Goal: Find specific page/section: Find specific page/section

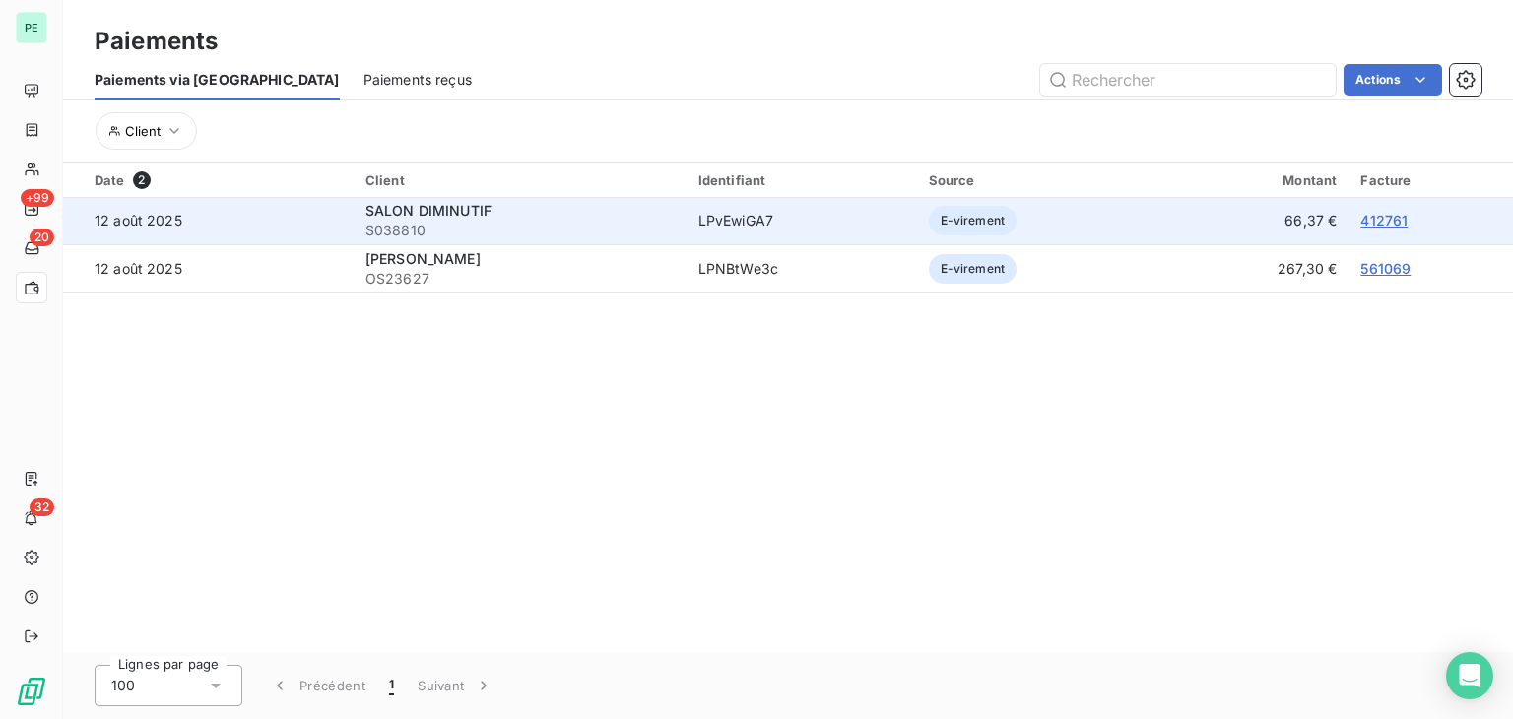
click at [1378, 216] on link "412761" at bounding box center [1383, 220] width 47 height 17
click at [446, 214] on span "SALON DIMINUTIF" at bounding box center [428, 210] width 126 height 17
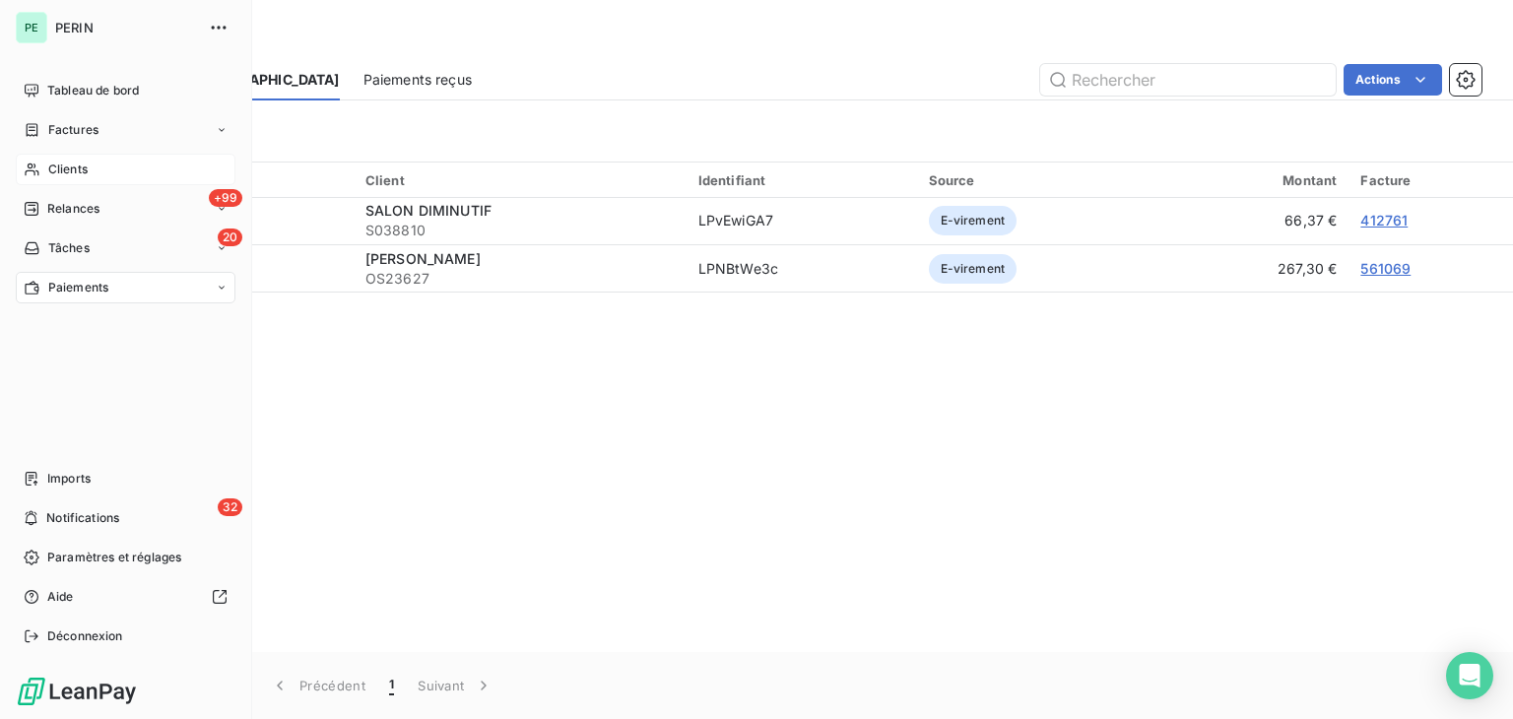
click at [55, 165] on span "Clients" at bounding box center [67, 170] width 39 height 18
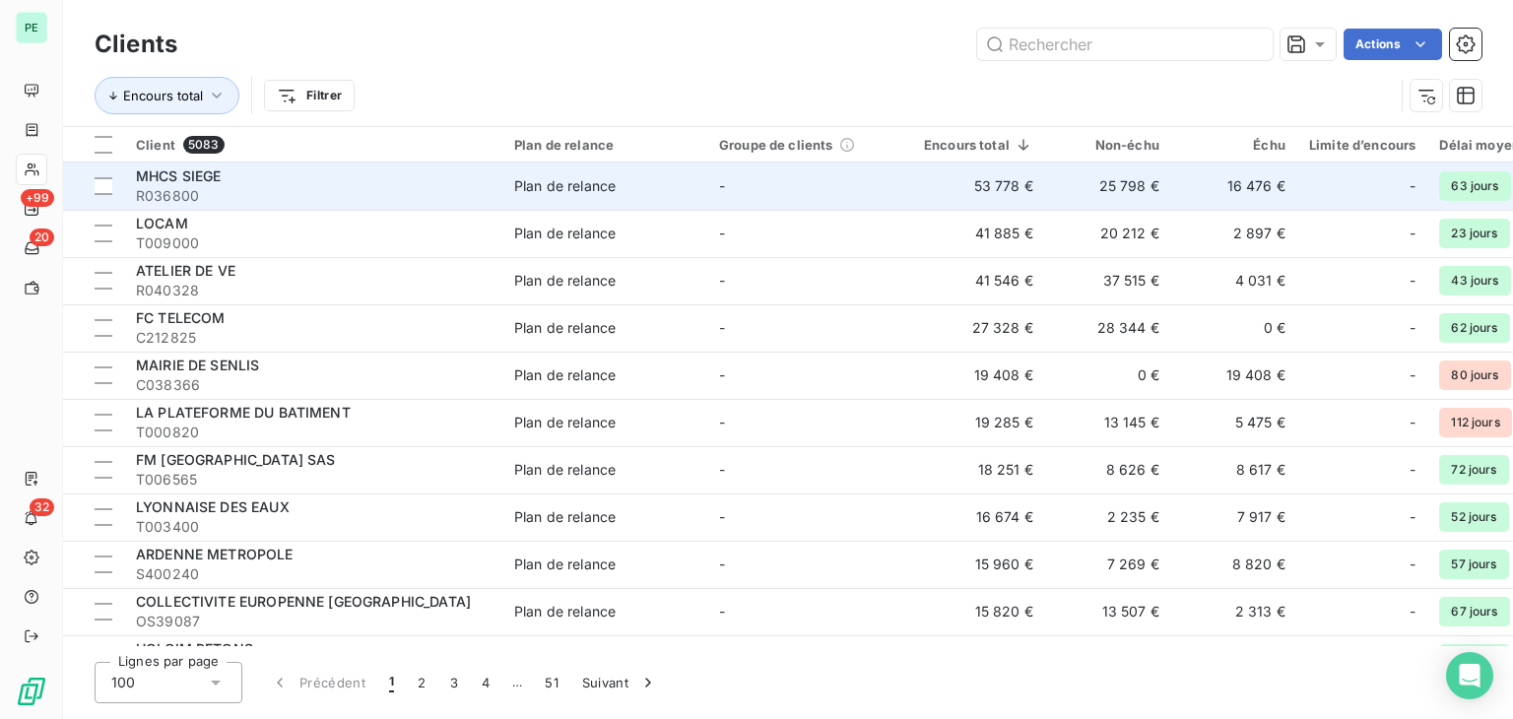
click at [240, 186] on span "R036800" at bounding box center [313, 196] width 355 height 20
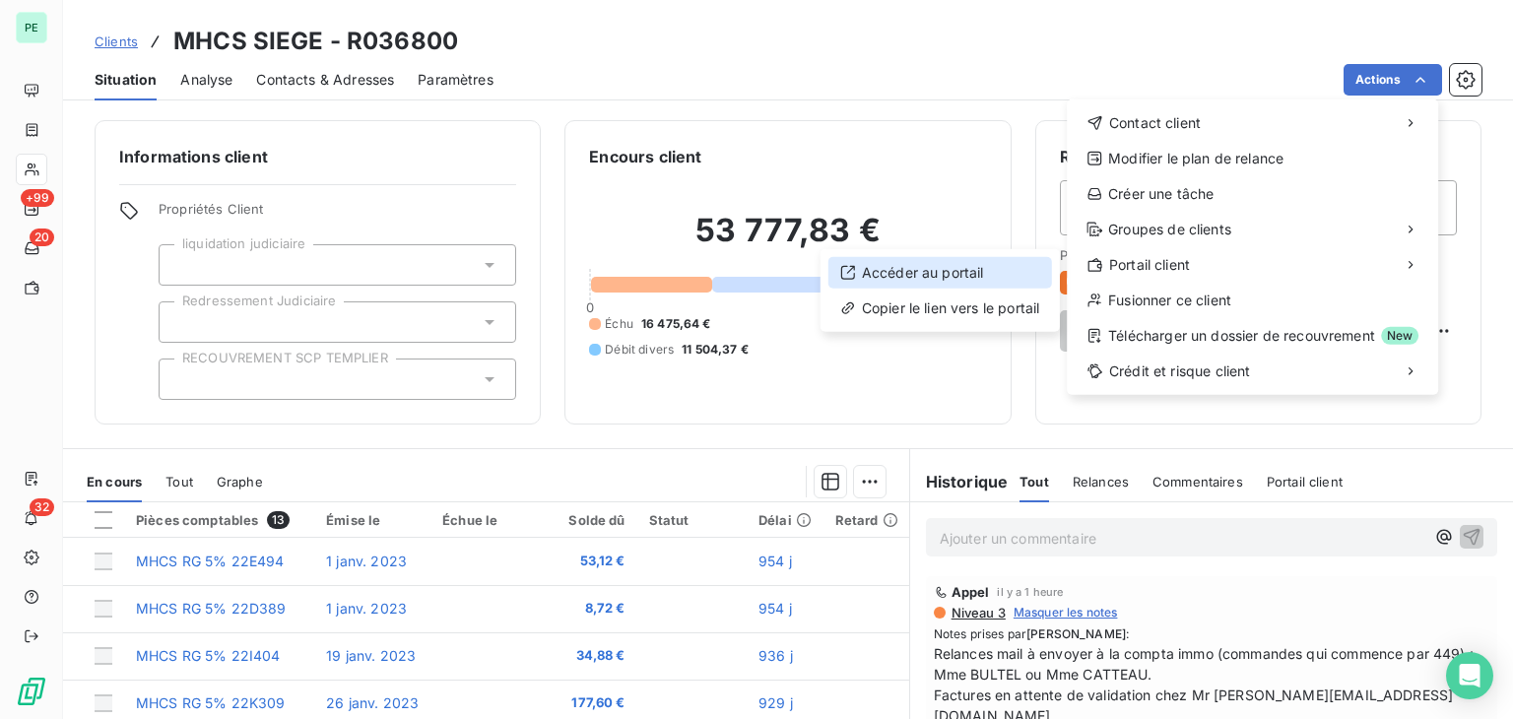
click at [944, 274] on div "Accéder au portail" at bounding box center [941, 273] width 224 height 32
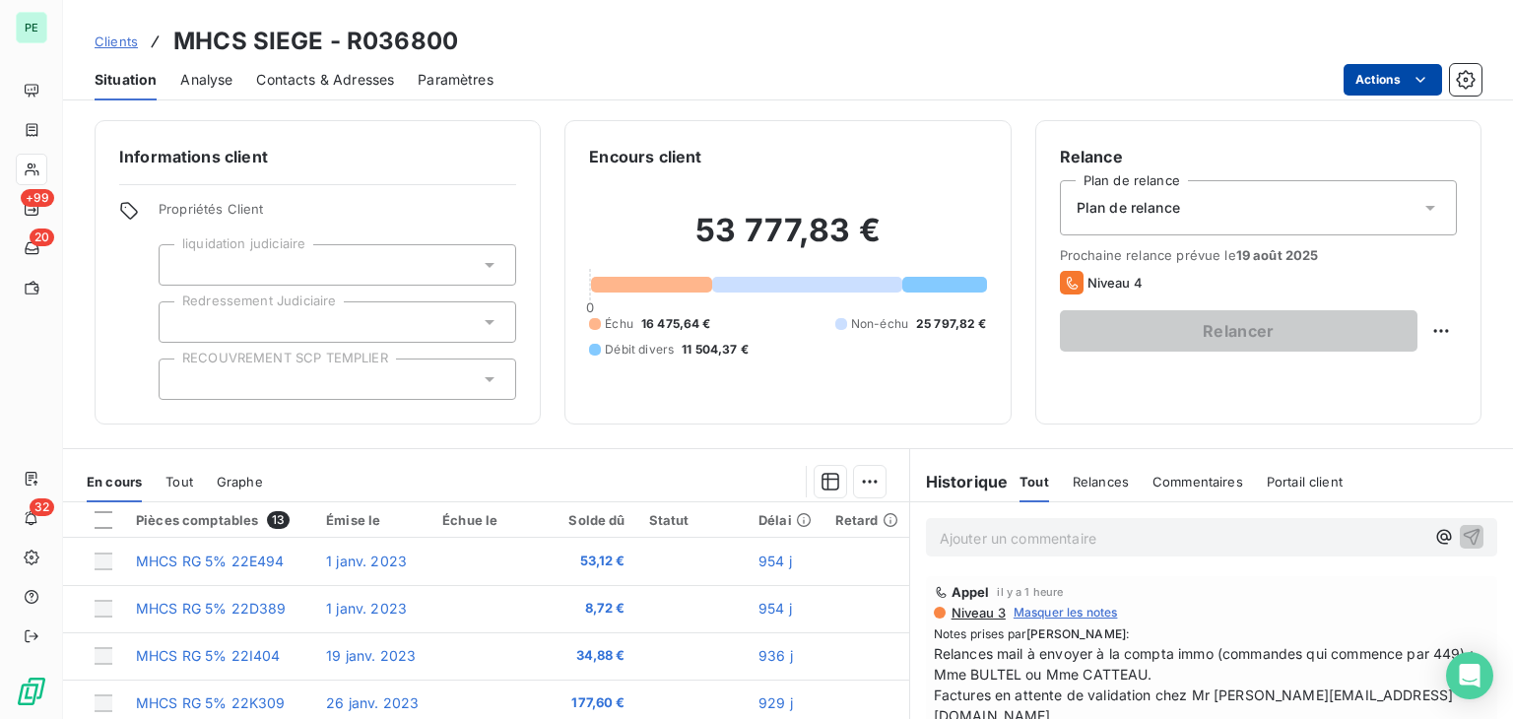
click at [1373, 70] on html "PE +99 20 32 Clients MHCS SIEGE - R036800 Situation Analyse Contacts & Adresses…" at bounding box center [756, 359] width 1513 height 719
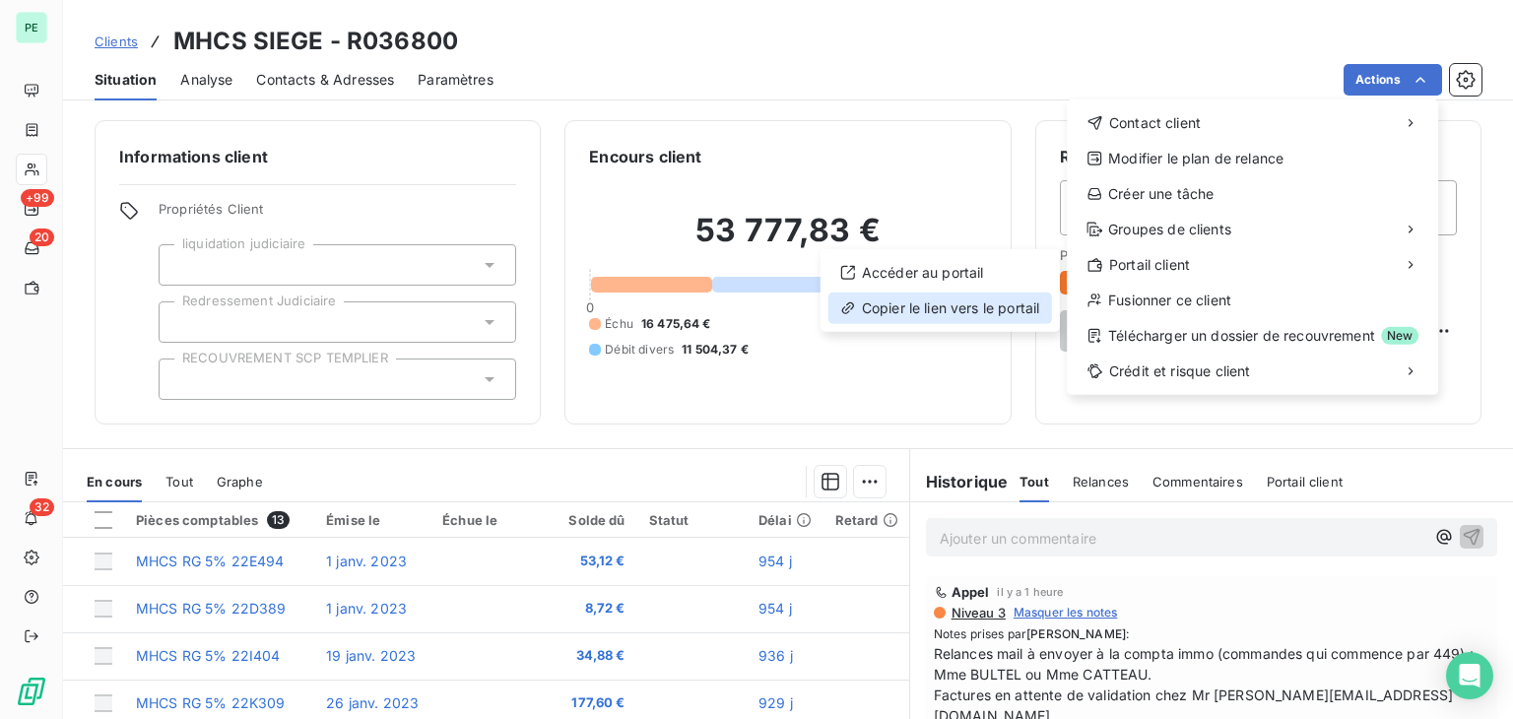
click at [922, 308] on div "Copier le lien vers le portail" at bounding box center [941, 309] width 224 height 32
